Goal: Task Accomplishment & Management: Manage account settings

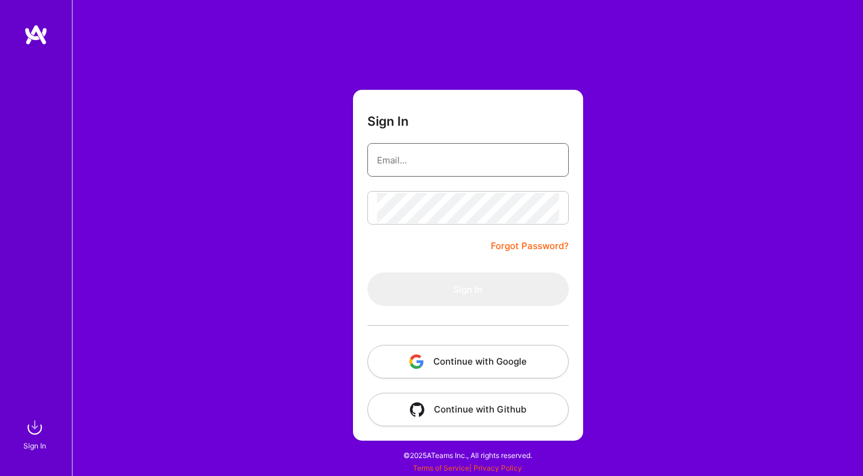
type input "[EMAIL_ADDRESS][DOMAIN_NAME]"
click at [467, 289] on button "Sign In" at bounding box center [467, 290] width 201 height 34
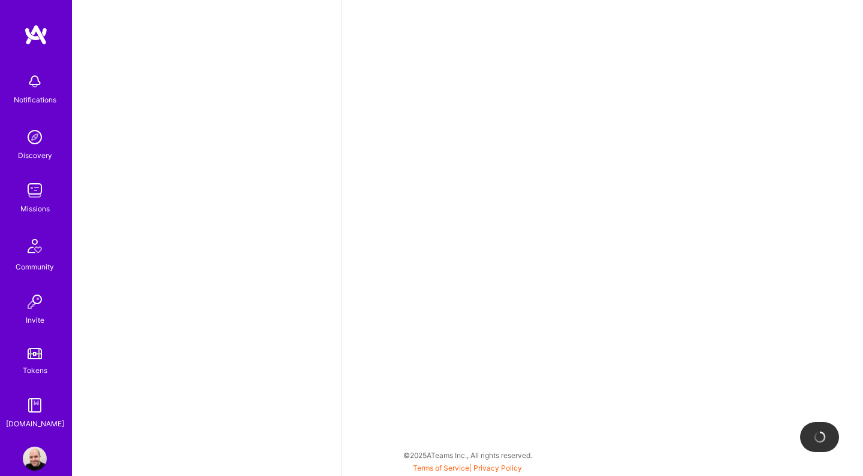
click at [38, 192] on img at bounding box center [35, 191] width 24 height 24
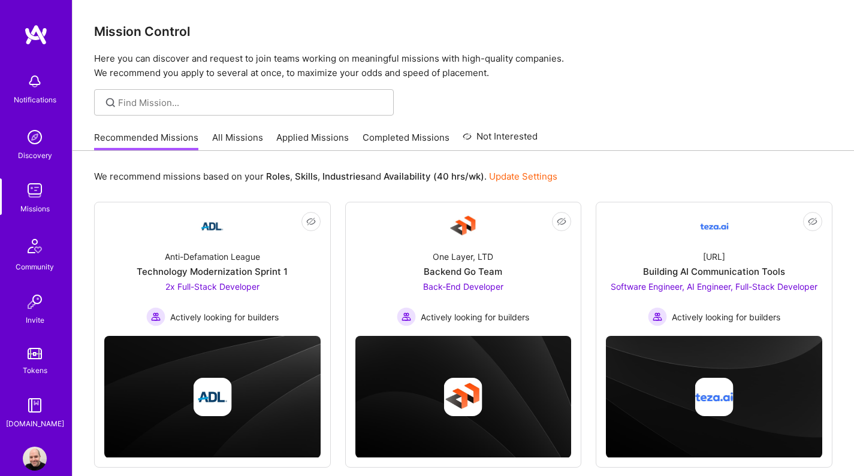
click at [304, 133] on link "Applied Missions" at bounding box center [312, 141] width 72 height 20
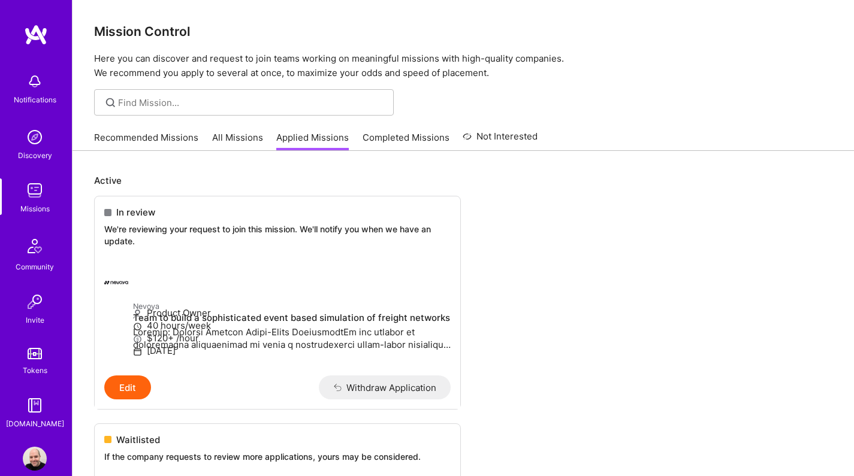
click at [35, 35] on img at bounding box center [36, 35] width 24 height 22
